Goal: Task Accomplishment & Management: Use online tool/utility

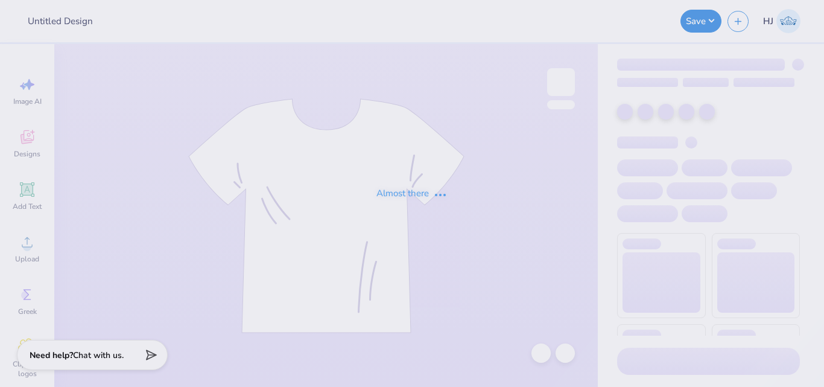
type input "club lax hoodie"
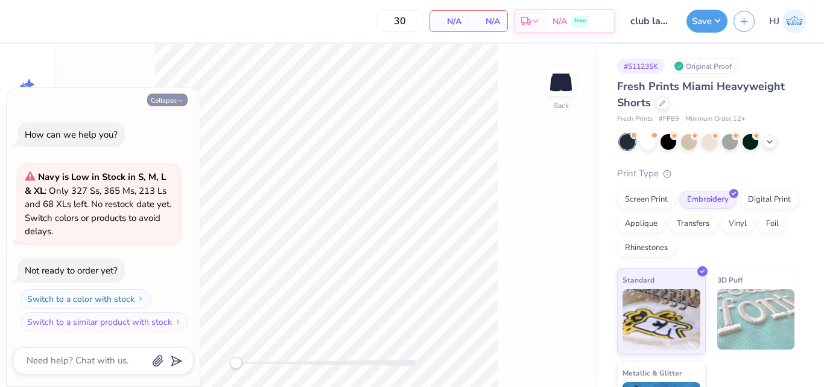
click at [176, 101] on button "Collapse" at bounding box center [167, 99] width 40 height 13
type textarea "x"
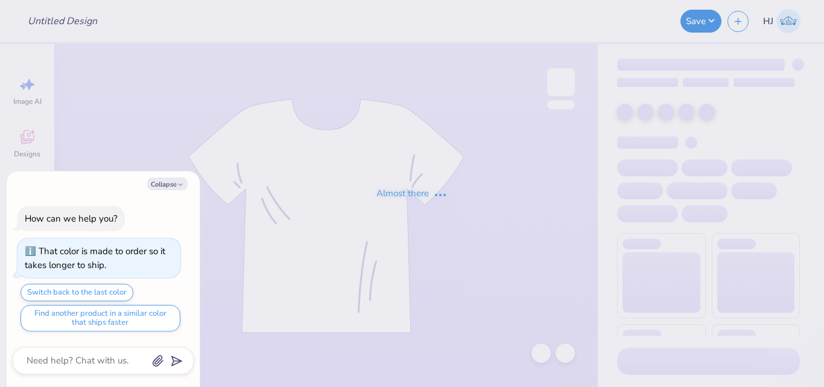
type input "grey sweat shorts"
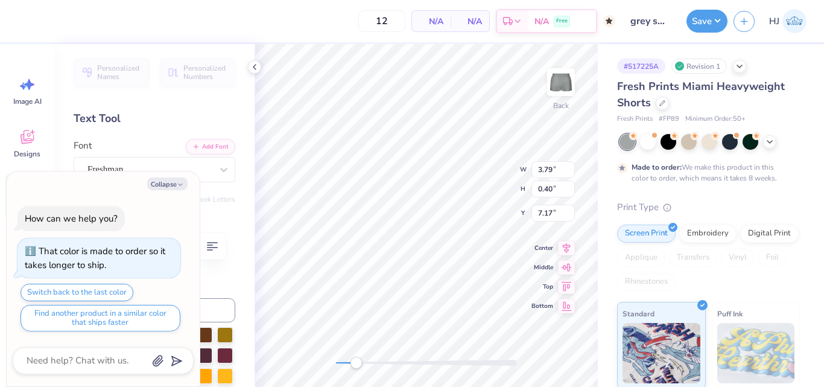
scroll to position [10, 2]
click at [171, 186] on button "Collapse" at bounding box center [167, 183] width 40 height 13
type textarea "x"
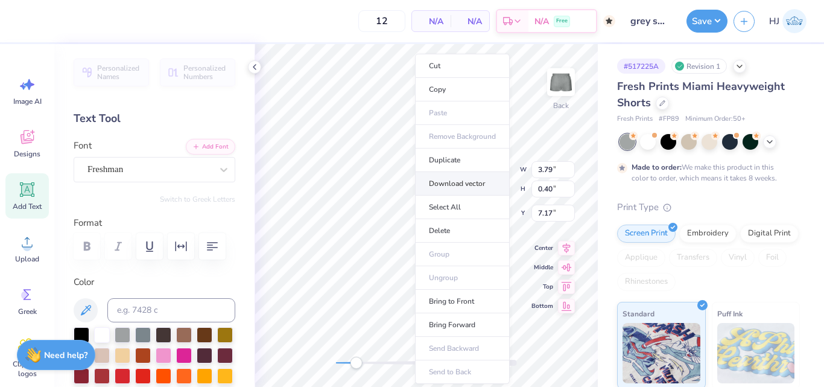
click at [456, 182] on li "Download vector" at bounding box center [462, 184] width 95 height 24
click at [471, 155] on li "Duplicate" at bounding box center [475, 160] width 95 height 24
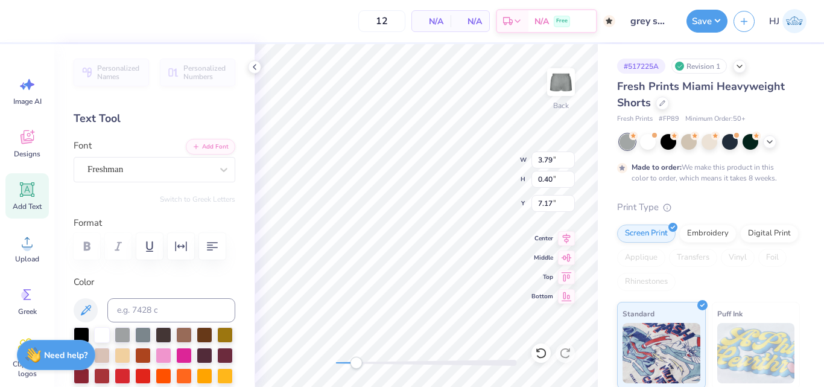
type input "8.17"
paste textarea
type input "3.79"
type input "0.40"
type input "8.17"
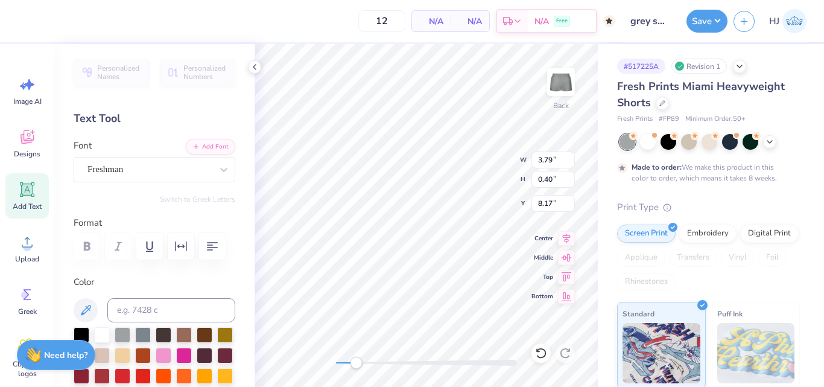
scroll to position [10, 3]
paste textarea
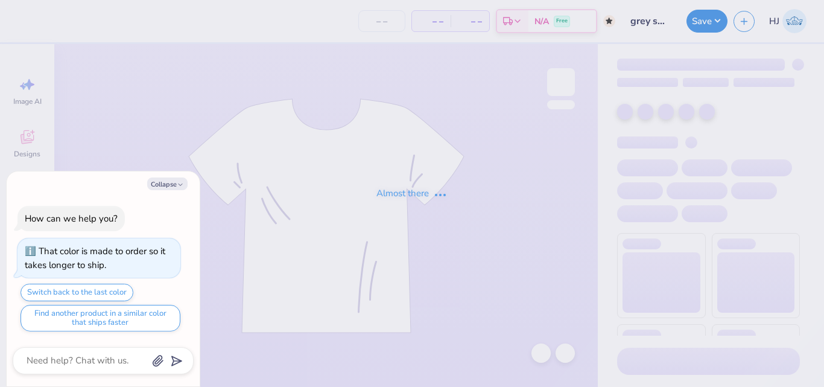
type input "grey sweat shorts"
type textarea "x"
type input "12"
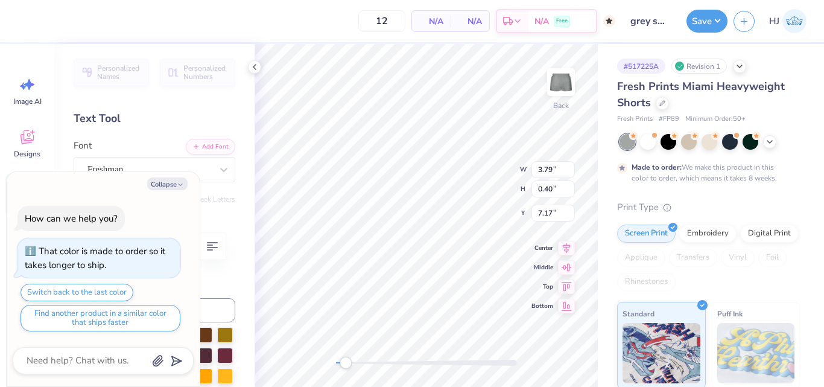
click at [171, 194] on div "Collapse How can we help you? That color is made to order so it takes longer to…" at bounding box center [103, 278] width 193 height 215
click at [172, 188] on button "Collapse" at bounding box center [167, 183] width 40 height 13
type textarea "x"
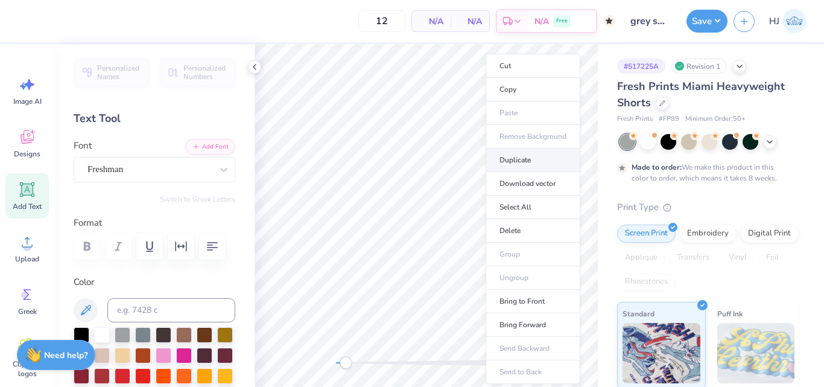
click at [511, 157] on li "Duplicate" at bounding box center [532, 160] width 95 height 24
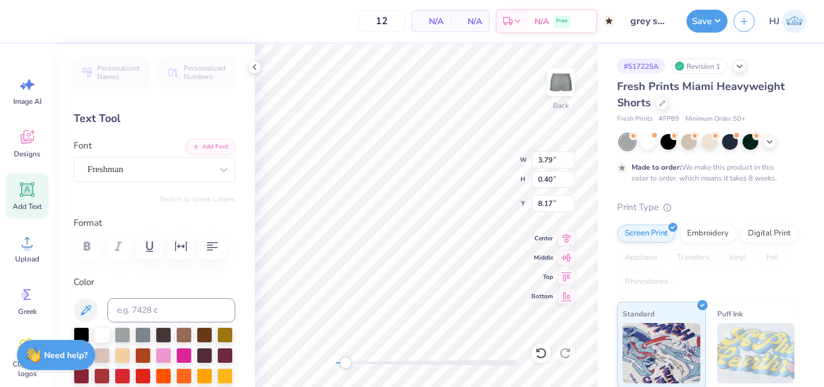
type input "8.17"
click at [127, 163] on div "Freshman" at bounding box center [149, 169] width 127 height 19
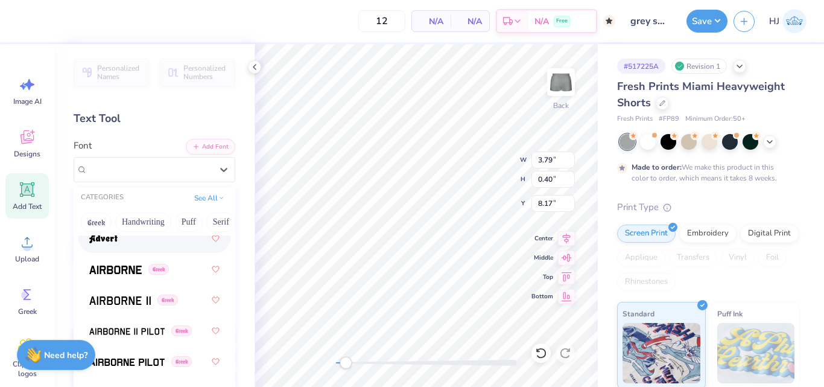
scroll to position [301, 0]
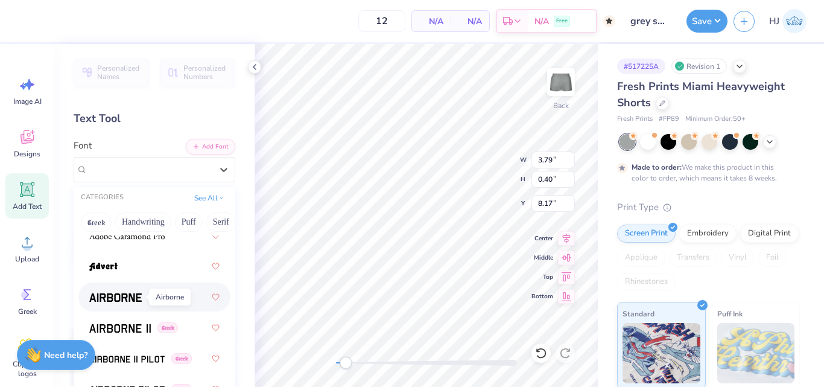
click at [113, 295] on img at bounding box center [115, 297] width 52 height 8
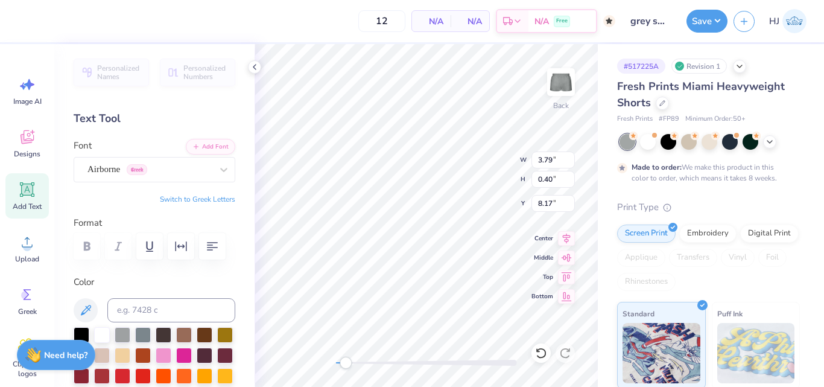
scroll to position [10, 2]
paste textarea "®"
type textarea "®"
click at [253, 66] on icon at bounding box center [255, 67] width 10 height 10
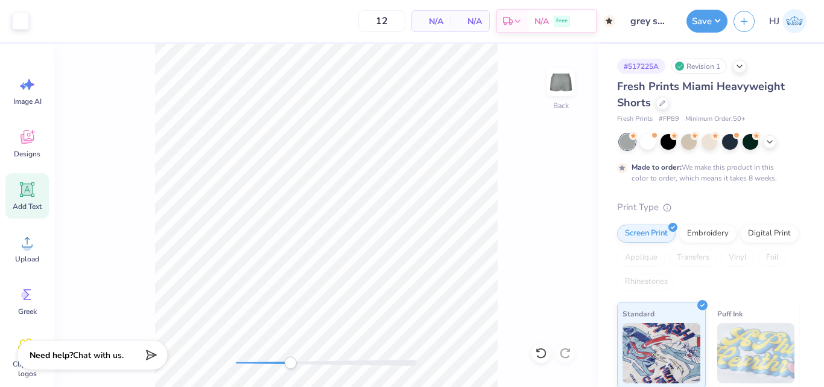
drag, startPoint x: 302, startPoint y: 361, endPoint x: 290, endPoint y: 364, distance: 12.3
click at [290, 364] on div "Accessibility label" at bounding box center [290, 362] width 12 height 12
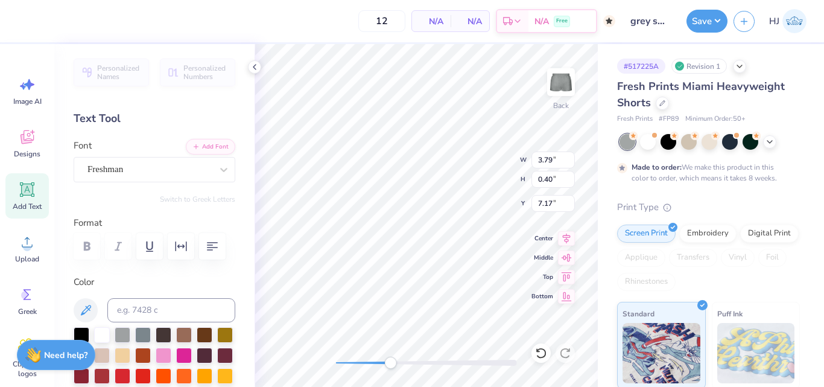
type input "4.15"
type input "7.16"
click at [535, 151] on div "Back W 0.29 0.29 " H 0.29 0.29 " Y 7.26 7.26 " Center Middle Top Bottom" at bounding box center [425, 215] width 343 height 343
type input "3.79"
type input "0.40"
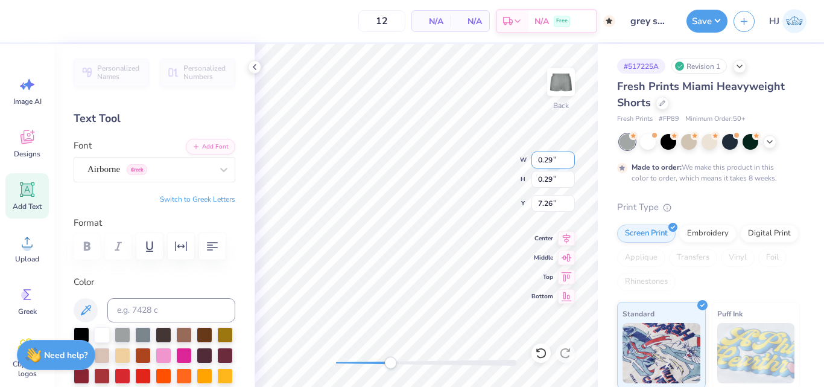
type input "7.16"
type textarea "TEXAS DANCE"
type input "0.23"
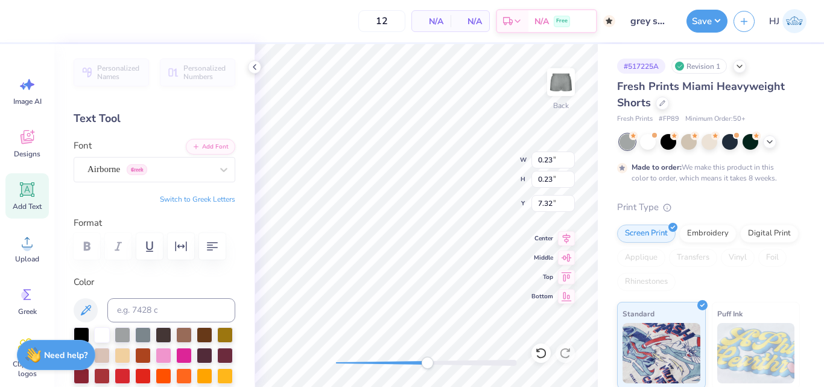
type input "7.32"
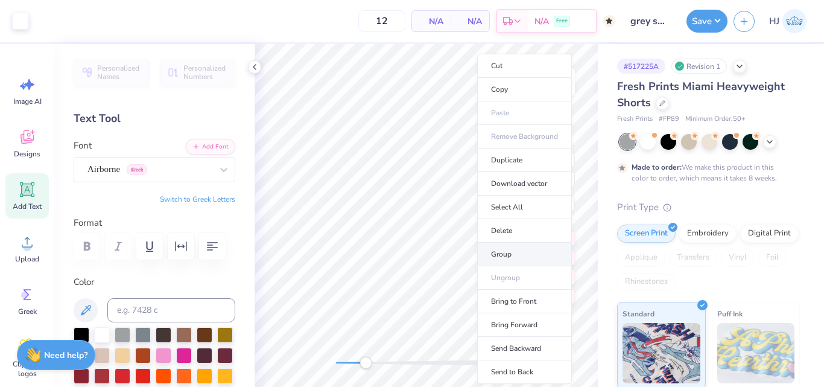
click at [513, 251] on li "Group" at bounding box center [524, 254] width 95 height 24
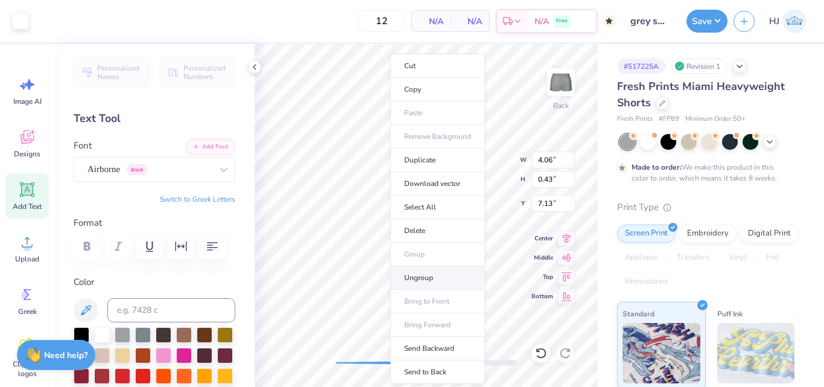
click at [416, 274] on li "Ungroup" at bounding box center [437, 278] width 95 height 24
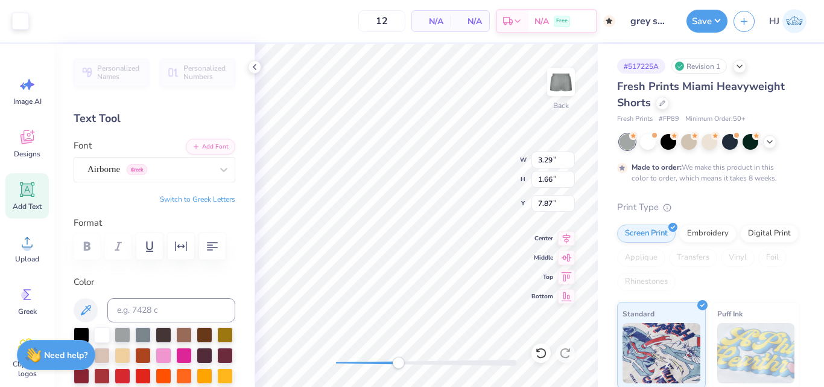
type input "0.23"
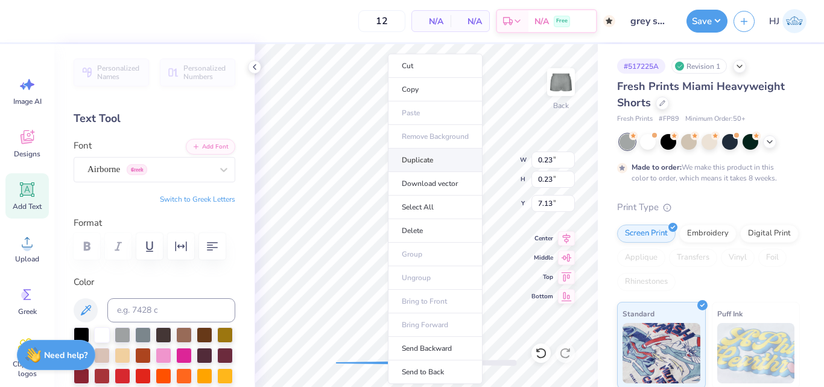
click at [437, 159] on li "Duplicate" at bounding box center [435, 160] width 95 height 24
type input "8.13"
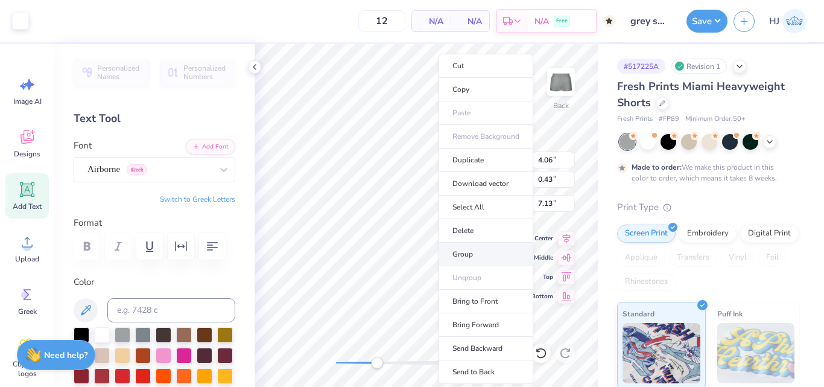
click at [467, 250] on li "Group" at bounding box center [485, 254] width 95 height 24
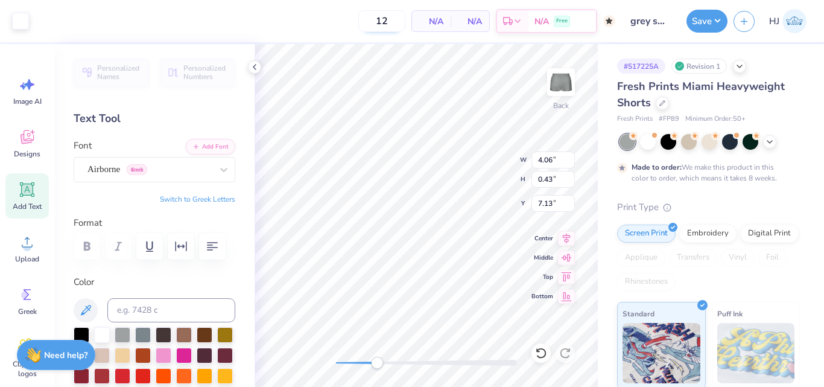
type input "0.40"
type input "7.16"
type textarea "TEXAS DANCE"
type input "0.19"
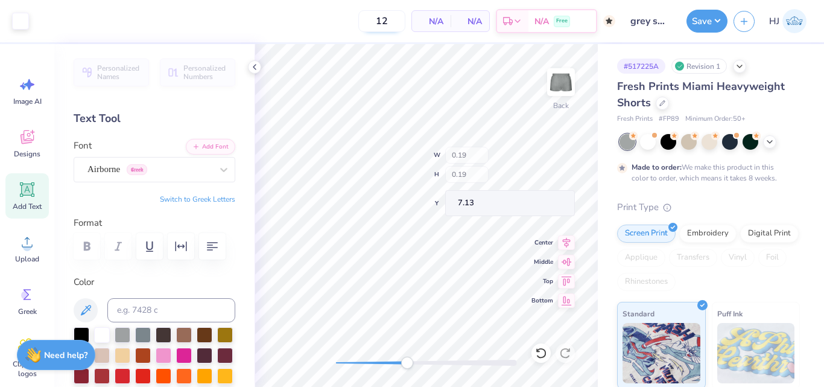
type input "0.19"
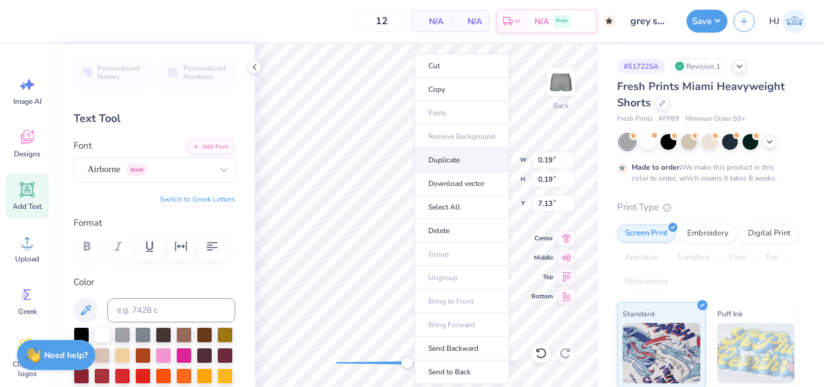
click at [453, 157] on li "Duplicate" at bounding box center [461, 160] width 95 height 24
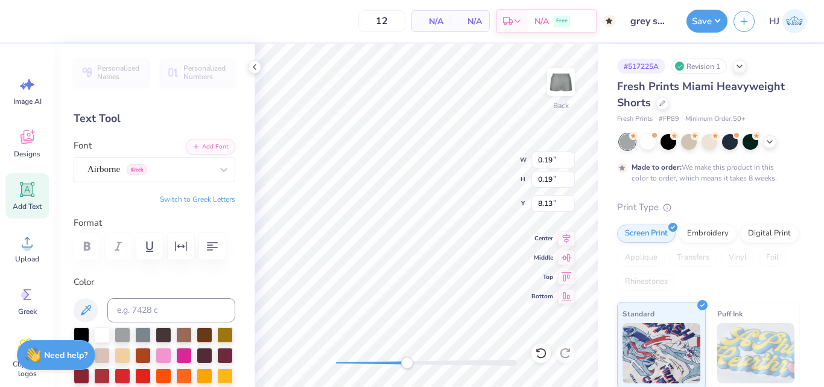
type input "8.13"
type input "0.23"
type input "9.30"
type input "3.29"
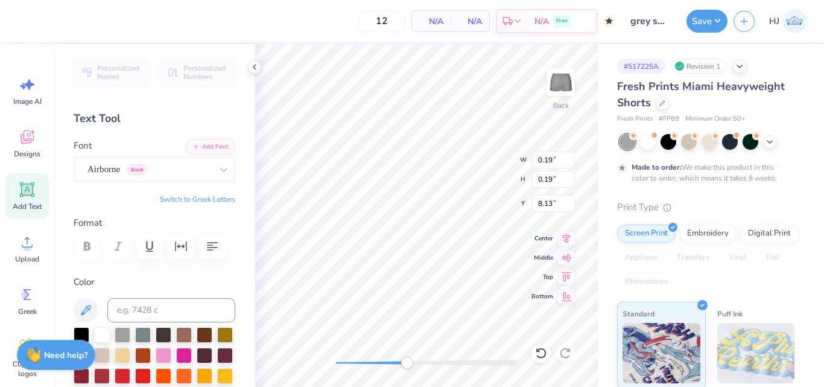
type input "1.66"
type input "7.87"
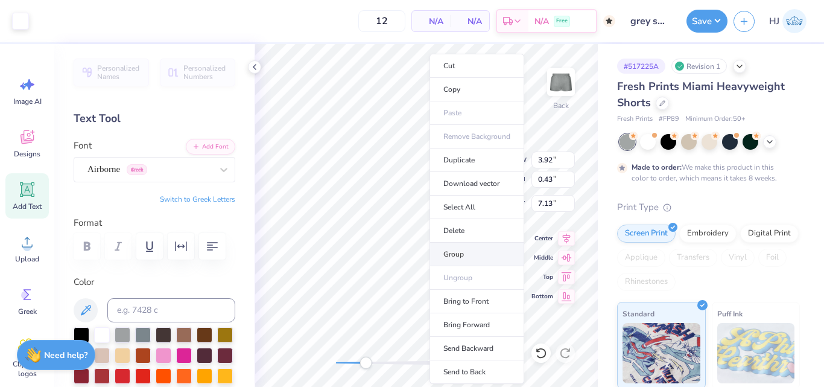
click at [473, 254] on li "Group" at bounding box center [476, 254] width 95 height 24
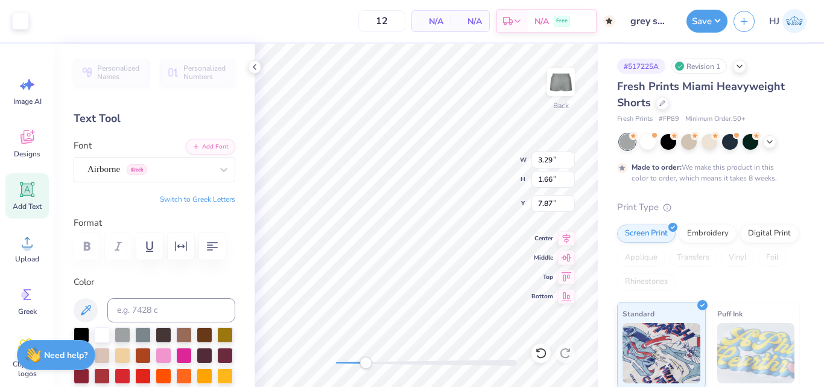
type input "3.29"
type input "1.66"
type input "7.87"
click at [535, 345] on div "Back" at bounding box center [425, 215] width 343 height 343
type input "3.29"
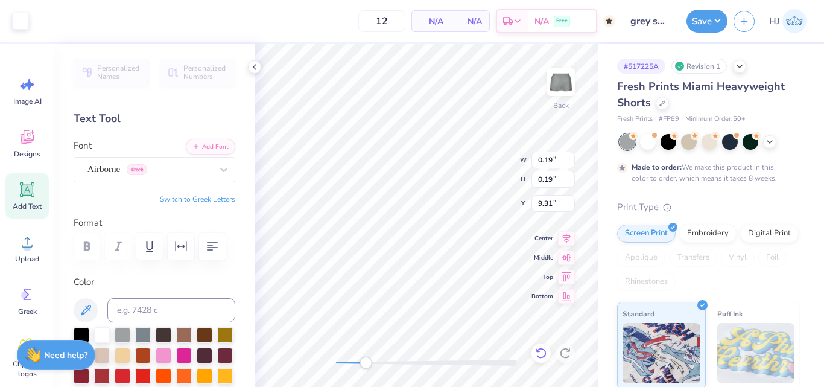
type input "1.66"
type input "7.87"
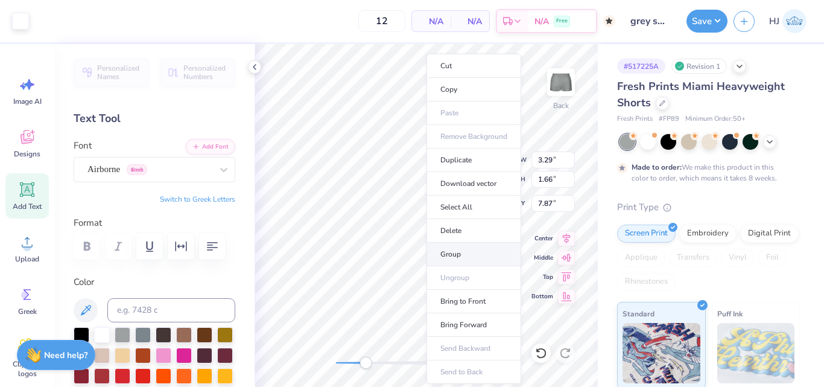
click at [453, 253] on li "Group" at bounding box center [473, 254] width 95 height 24
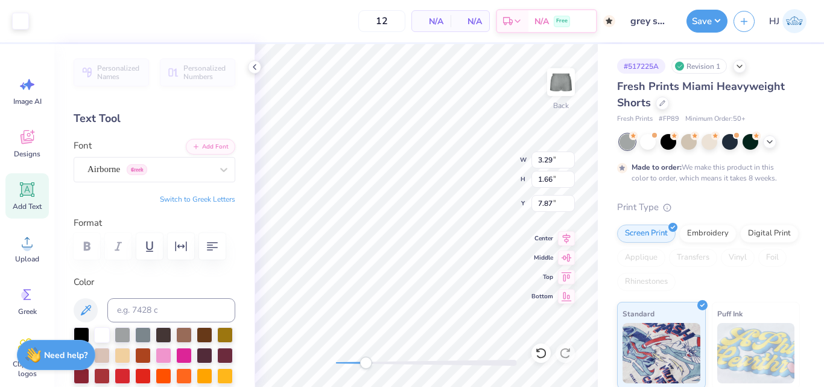
type input "3.92"
type input "2.40"
type input "7.13"
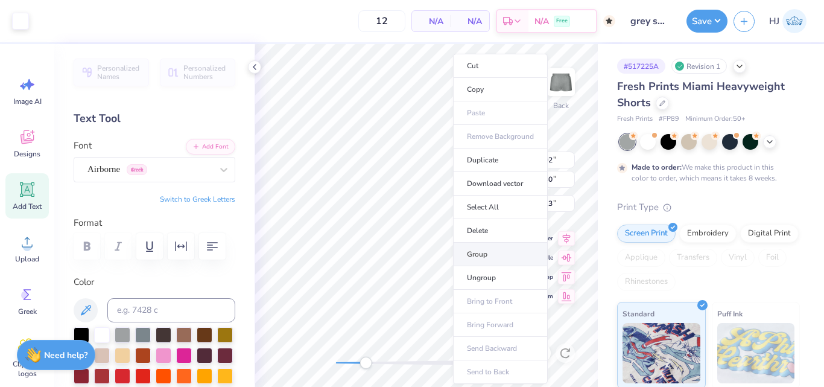
click at [491, 259] on li "Group" at bounding box center [500, 254] width 95 height 24
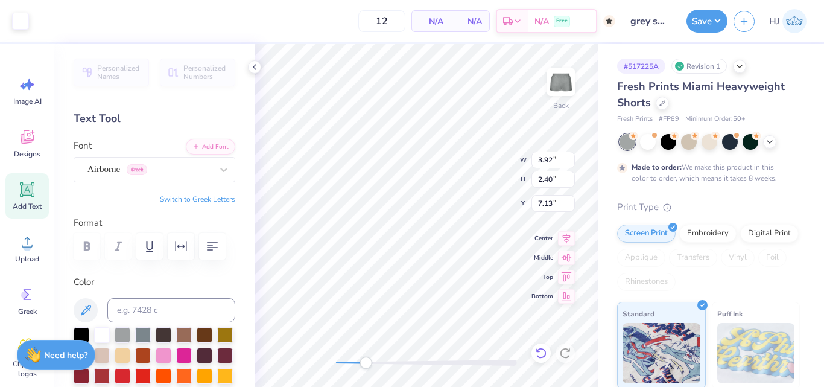
click at [541, 360] on div at bounding box center [540, 352] width 19 height 19
click at [567, 239] on icon at bounding box center [566, 236] width 17 height 14
type input "3.29"
type input "1.66"
type input "7.87"
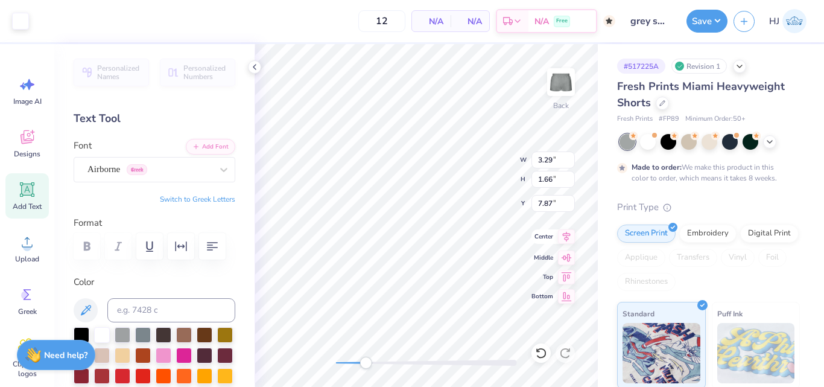
click at [566, 238] on icon at bounding box center [566, 236] width 17 height 14
click at [566, 237] on icon at bounding box center [567, 236] width 8 height 10
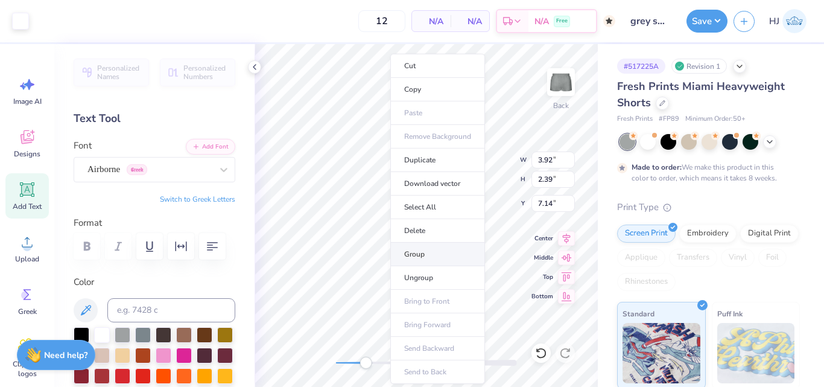
click at [434, 250] on li "Group" at bounding box center [437, 254] width 95 height 24
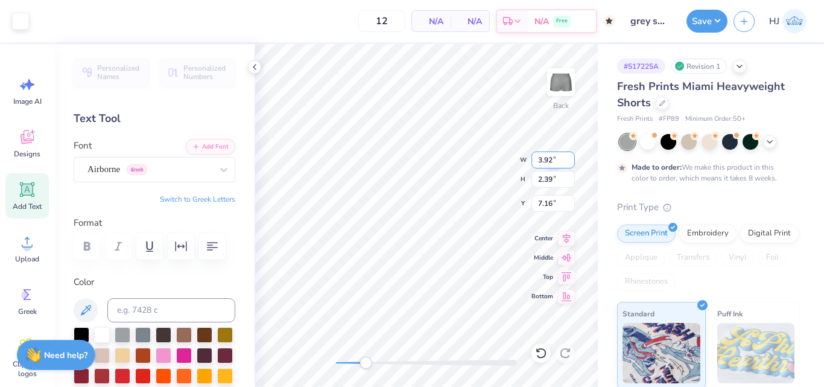
click at [546, 161] on input "3.92" at bounding box center [552, 159] width 43 height 17
type input "4.00"
type input "2.44"
type input "7.17"
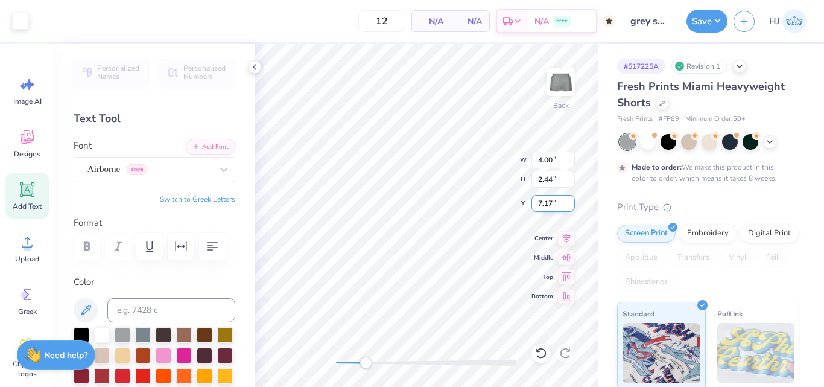
click at [548, 203] on input "7.17" at bounding box center [552, 203] width 43 height 17
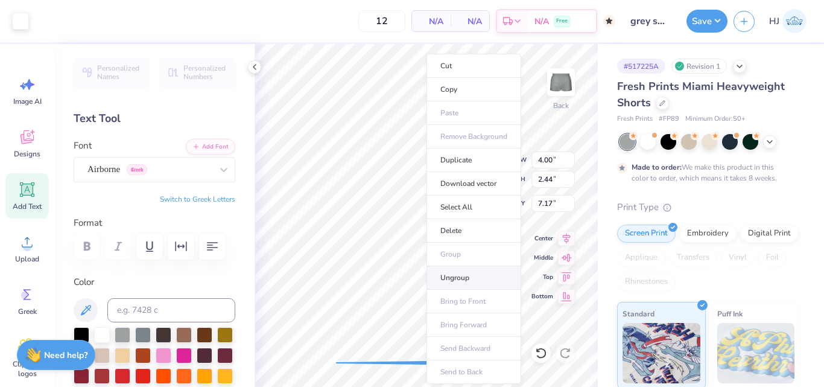
click at [453, 279] on li "Ungroup" at bounding box center [473, 278] width 95 height 24
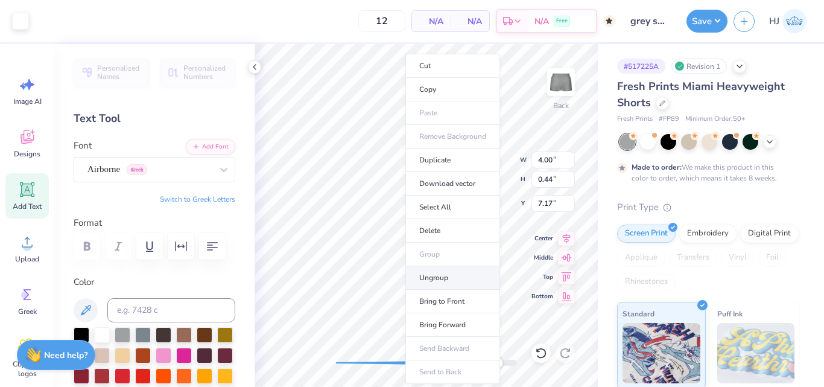
click at [435, 275] on li "Ungroup" at bounding box center [452, 278] width 95 height 24
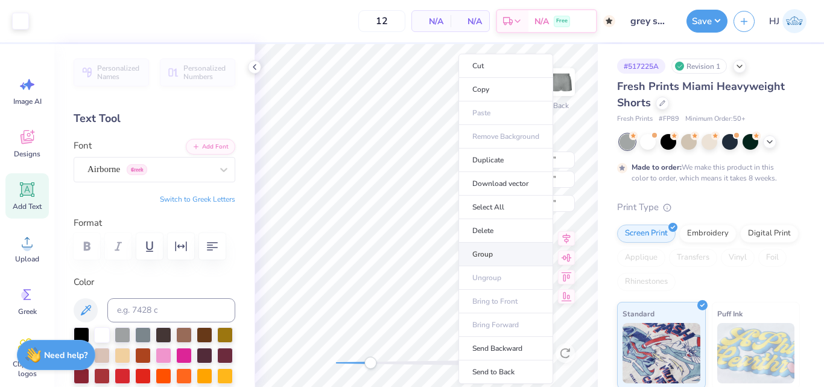
click at [503, 257] on li "Group" at bounding box center [505, 254] width 95 height 24
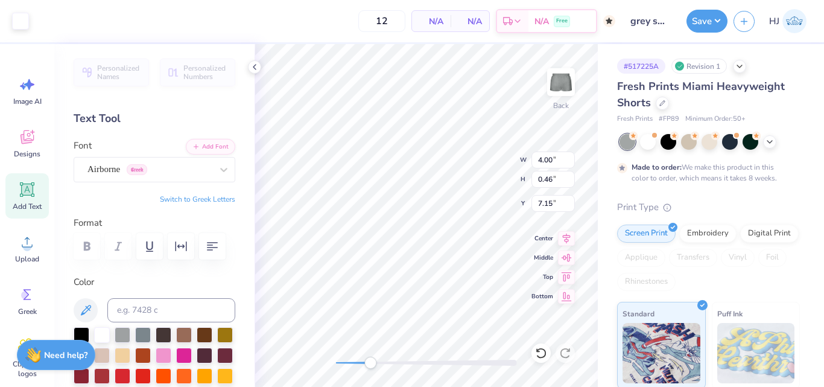
type input "2.46"
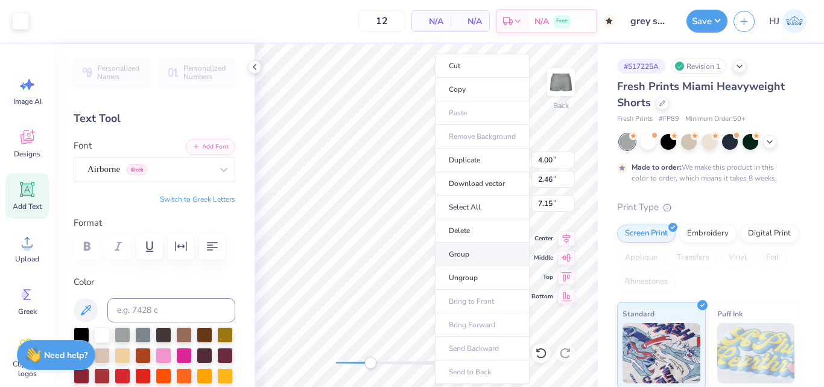
click at [470, 253] on li "Group" at bounding box center [482, 254] width 95 height 24
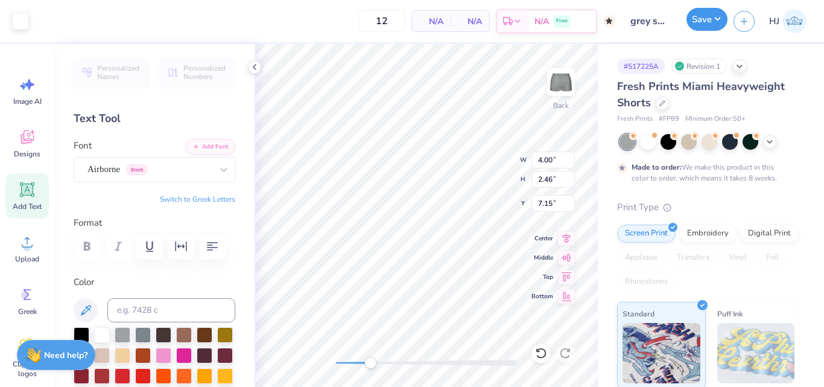
click at [721, 21] on button "Save" at bounding box center [706, 19] width 41 height 23
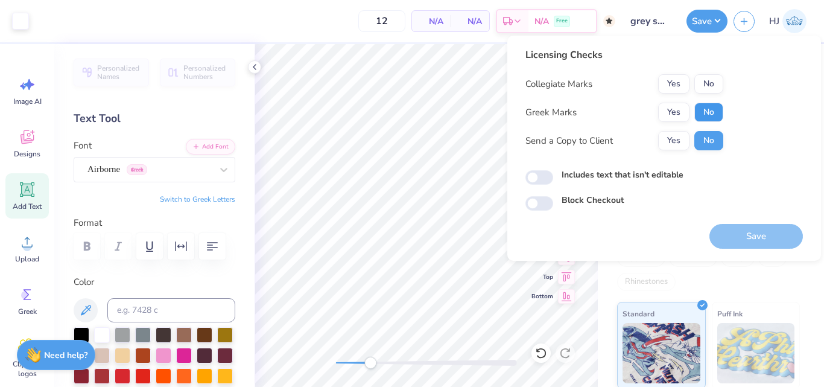
click at [713, 116] on button "No" at bounding box center [708, 112] width 29 height 19
click at [673, 83] on button "Yes" at bounding box center [673, 83] width 31 height 19
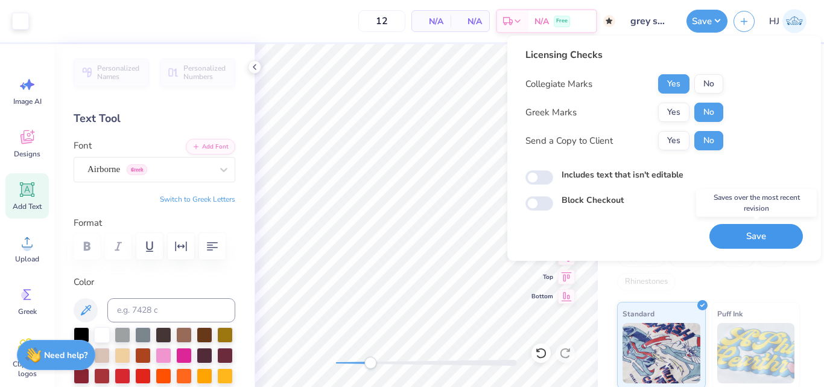
click at [745, 241] on button "Save" at bounding box center [755, 236] width 93 height 25
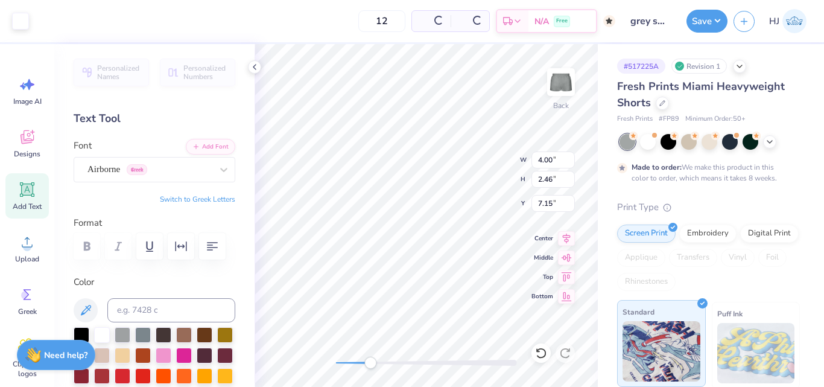
click at [626, 338] on div "Art colors 12 Per Item Total Est. Delivery N/A Free Design Title grey sweat sho…" at bounding box center [412, 193] width 824 height 387
click at [610, 326] on div "Art colors 12 $46.19 Per Item $554.28 Total Est. Delivery Nov 4 - 7 Free Design…" at bounding box center [412, 193] width 824 height 387
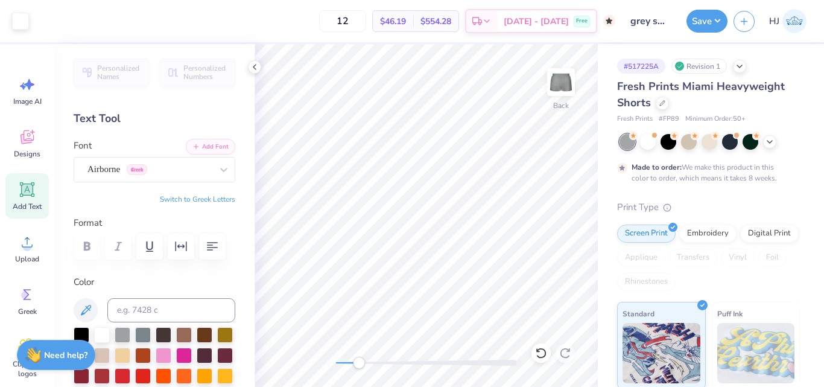
drag, startPoint x: 368, startPoint y: 364, endPoint x: 359, endPoint y: 364, distance: 9.6
click at [359, 364] on div "Accessibility label" at bounding box center [359, 362] width 12 height 12
